Goal: Connect with others: Connect with others

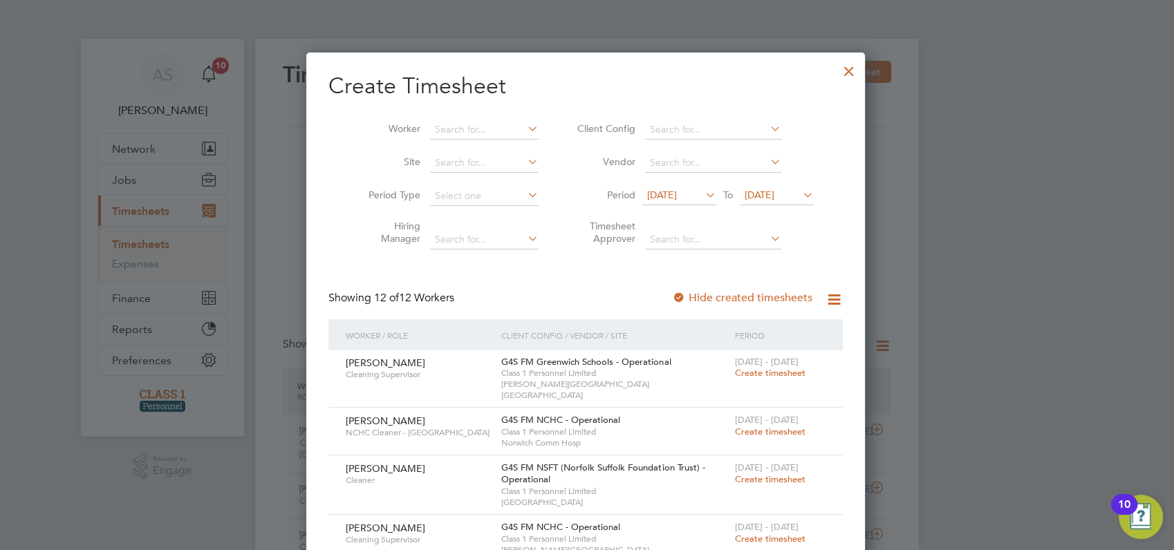
click at [848, 71] on div at bounding box center [848, 67] width 25 height 25
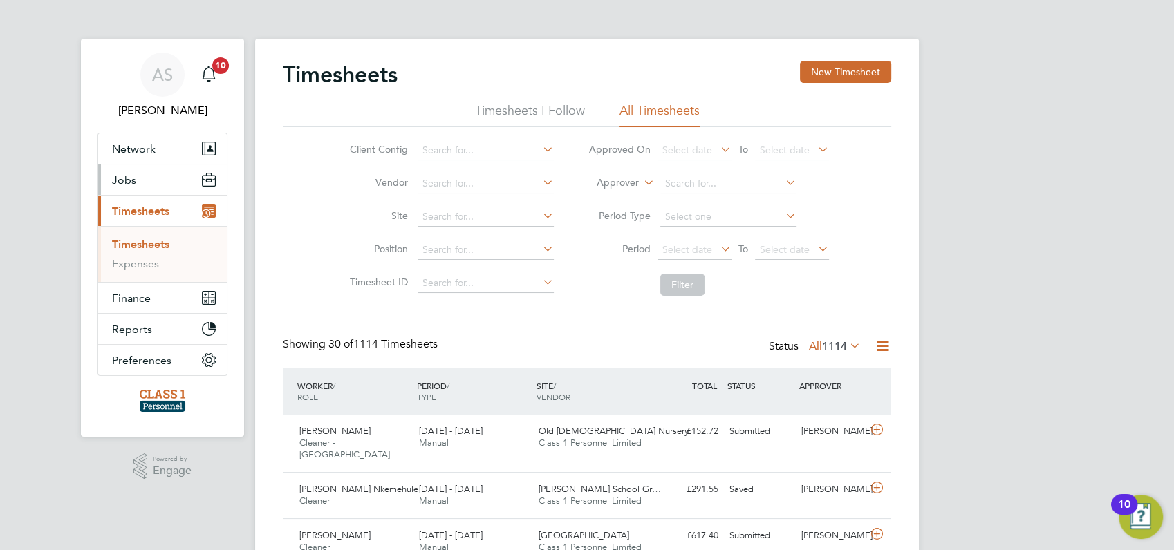
click at [128, 181] on span "Jobs" at bounding box center [124, 180] width 24 height 13
click at [138, 156] on button "Network" at bounding box center [162, 148] width 129 height 30
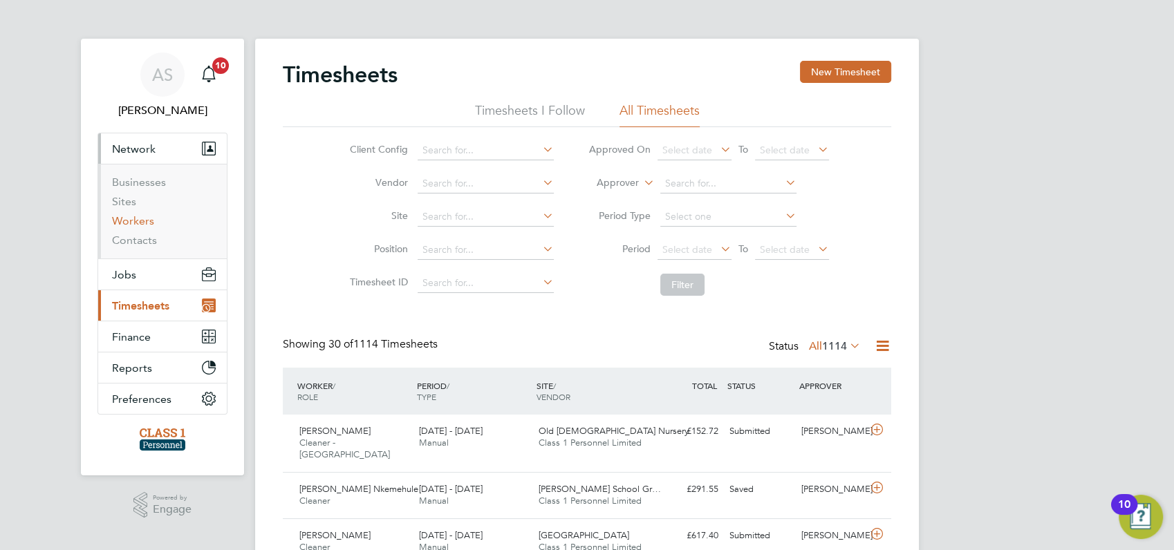
click at [130, 222] on link "Workers" at bounding box center [133, 220] width 42 height 13
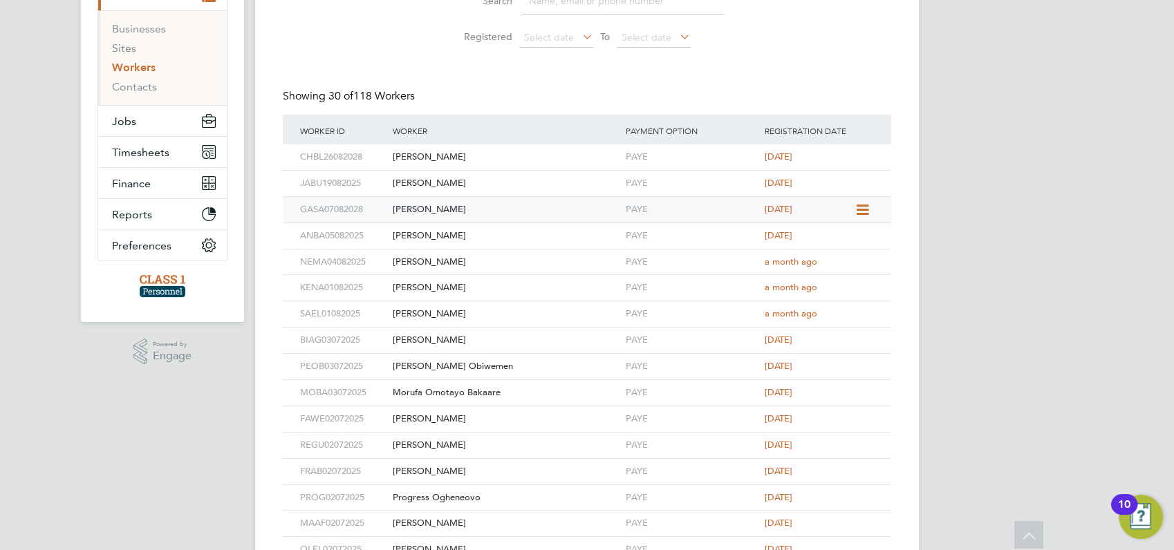
click at [857, 205] on icon at bounding box center [861, 210] width 14 height 17
click at [818, 242] on li "Invite Worker" at bounding box center [829, 241] width 76 height 19
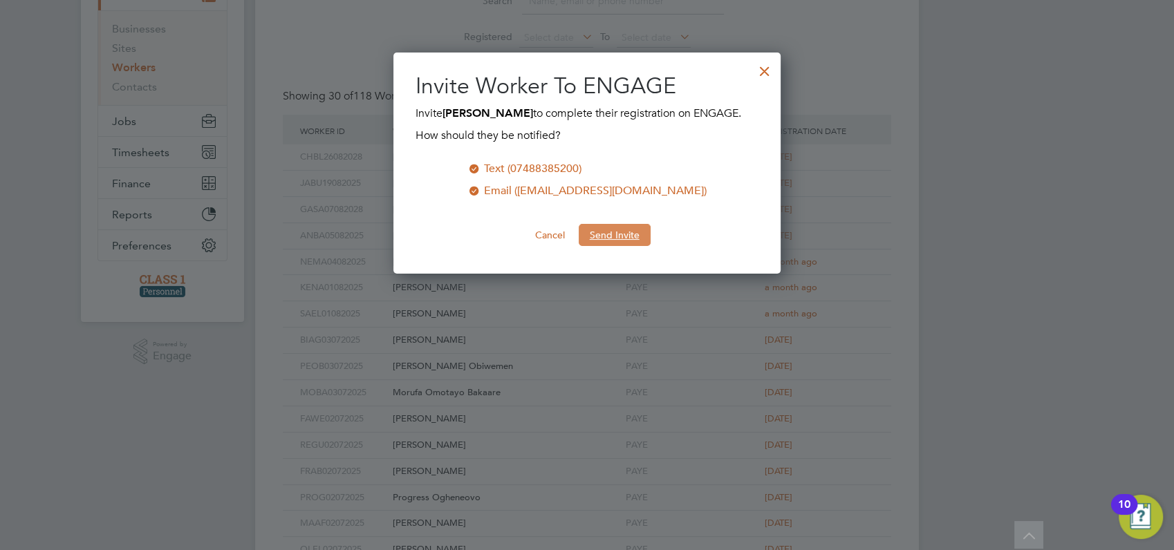
click at [618, 235] on button "Send Invite" at bounding box center [615, 235] width 72 height 22
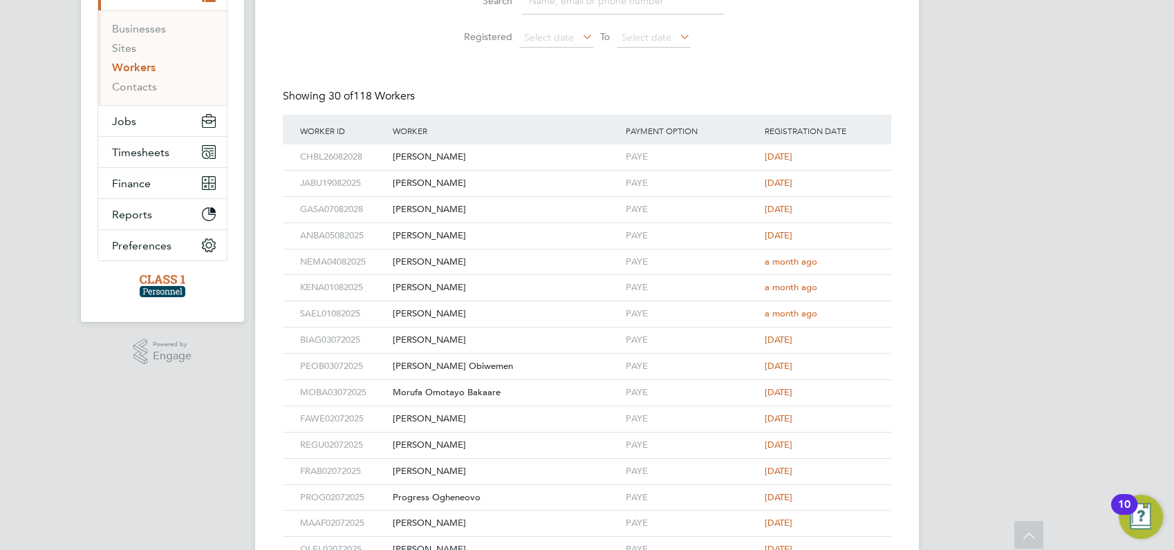
scroll to position [133, 0]
